Goal: Check status: Check status

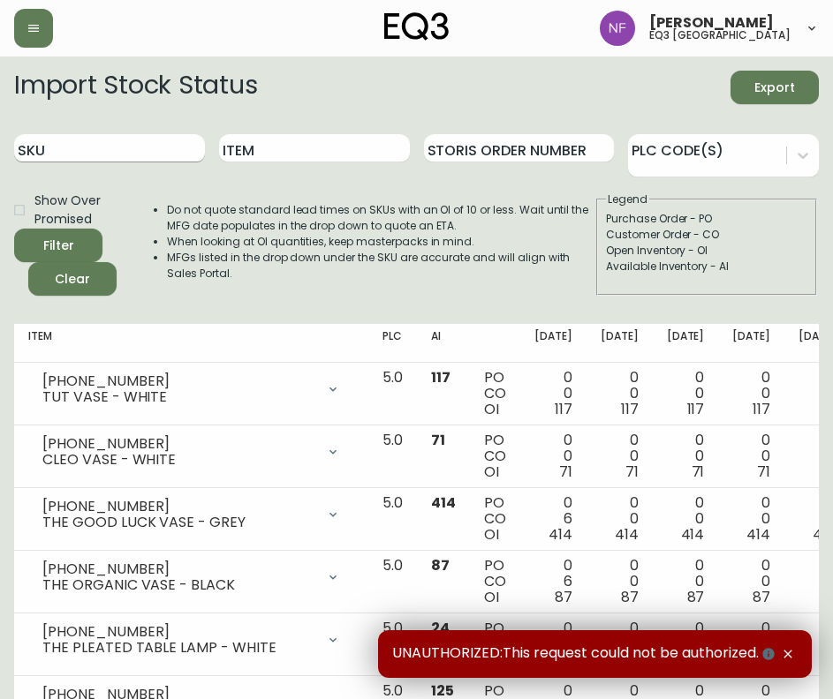
click at [120, 148] on input "SKU" at bounding box center [109, 148] width 191 height 28
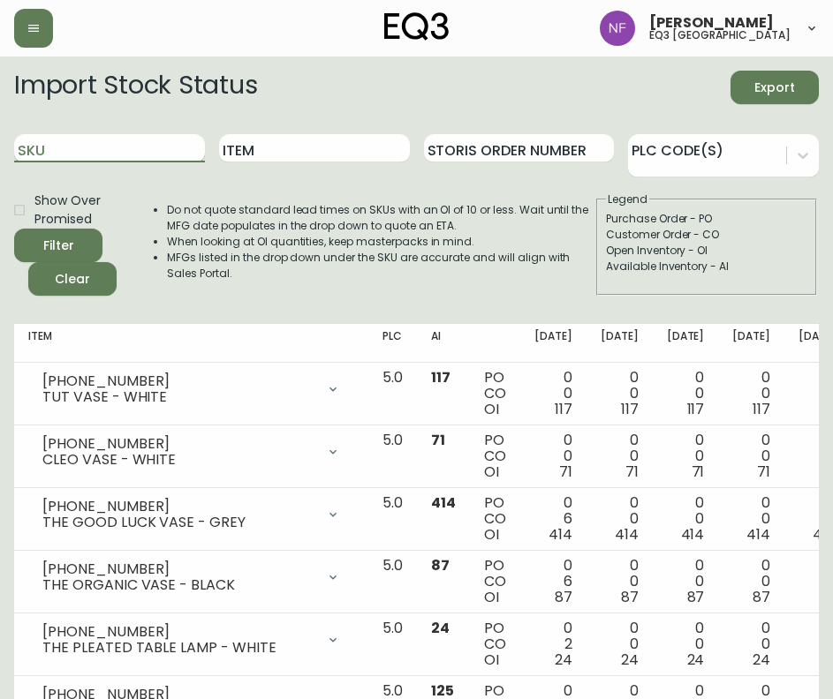
paste input "[PHONE_NUMBER]"
type input "[PHONE_NUMBER]"
click at [14, 229] on button "Filter" at bounding box center [58, 246] width 88 height 34
